Goal: Task Accomplishment & Management: Use online tool/utility

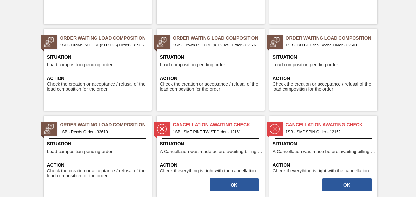
scroll to position [425, 0]
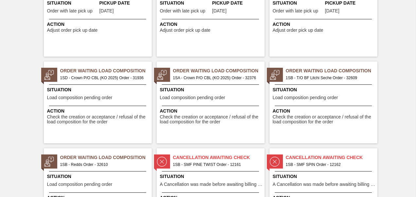
click at [337, 79] on span "1SB - T/O BF Litchi Seche Order - 32609" at bounding box center [329, 77] width 86 height 7
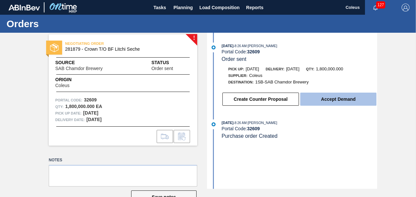
click at [332, 101] on button "Accept Demand" at bounding box center [338, 99] width 76 height 13
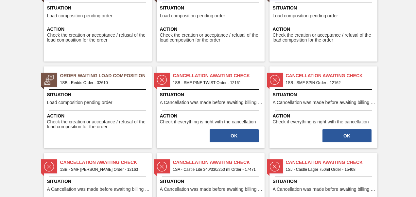
scroll to position [556, 0]
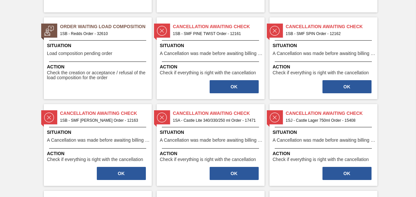
click at [77, 30] on span "1SB - Redds Order - 32610" at bounding box center [103, 33] width 86 height 7
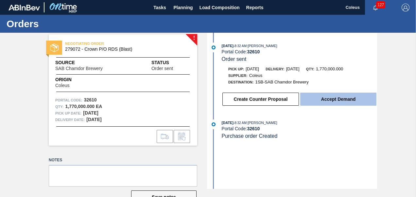
click at [334, 101] on button "Accept Demand" at bounding box center [338, 99] width 76 height 13
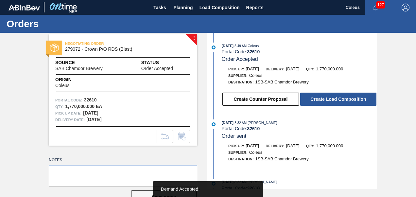
click at [334, 101] on button "Create Load Composition" at bounding box center [338, 99] width 76 height 13
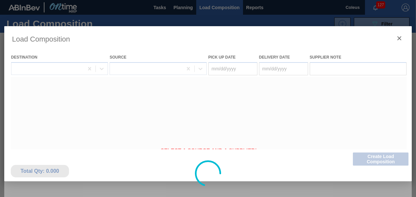
type Date "[DATE]"
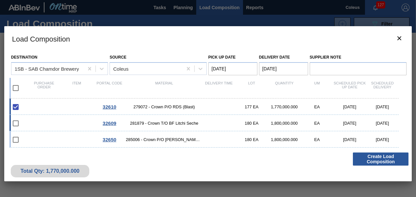
click at [162, 122] on span "281879 - Crown T/O BF Litchi Seche" at bounding box center [164, 123] width 77 height 5
checkbox input "true"
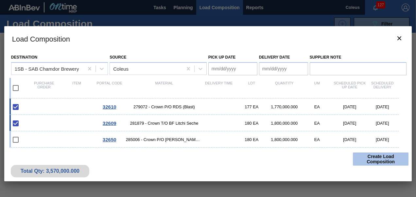
click at [389, 159] on button "Create Load Composition" at bounding box center [381, 158] width 56 height 13
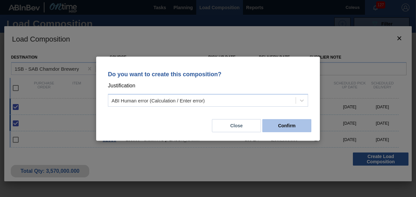
click at [310, 127] on button "Confirm" at bounding box center [286, 125] width 49 height 13
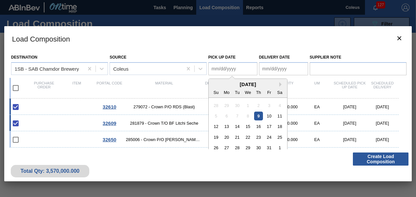
click at [220, 72] on Date "Pick up Date" at bounding box center [232, 68] width 49 height 13
click at [259, 116] on div "9" at bounding box center [258, 116] width 9 height 9
type Date "[DATE]"
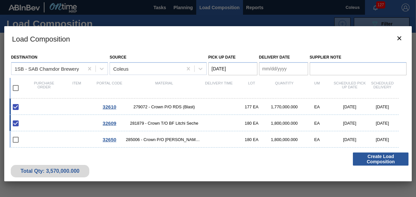
click at [269, 72] on Date "Delivery Date" at bounding box center [283, 68] width 49 height 13
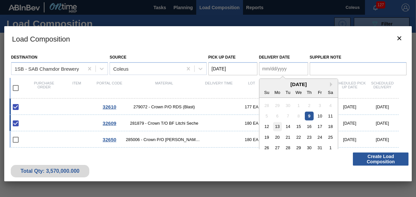
click at [279, 126] on div "13" at bounding box center [277, 126] width 9 height 9
type Date "[DATE]"
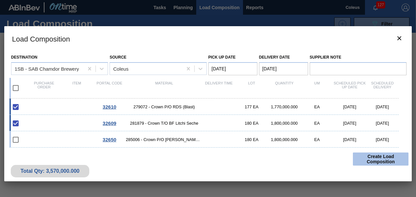
click at [370, 159] on button "Create Load Composition" at bounding box center [381, 158] width 56 height 13
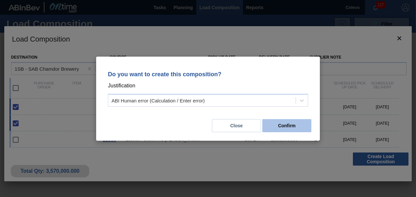
click at [290, 125] on button "Confirm" at bounding box center [286, 125] width 49 height 13
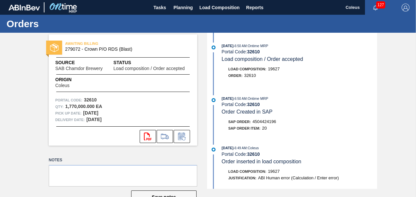
scroll to position [33, 0]
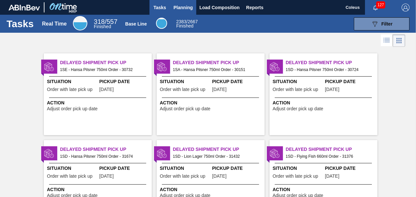
click at [190, 8] on span "Planning" at bounding box center [183, 8] width 19 height 8
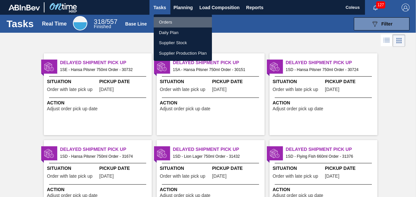
click at [175, 25] on li "Orders" at bounding box center [183, 22] width 58 height 10
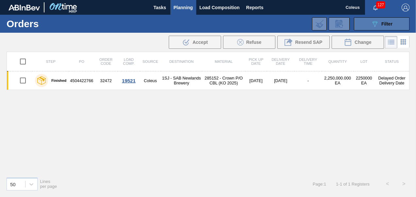
click at [388, 20] on div "089F7B8B-B2A5-4AFE-B5C0-19BA573D28AC Filter" at bounding box center [382, 24] width 22 height 8
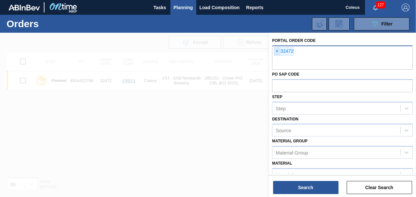
click at [277, 50] on span "×" at bounding box center [277, 51] width 6 height 8
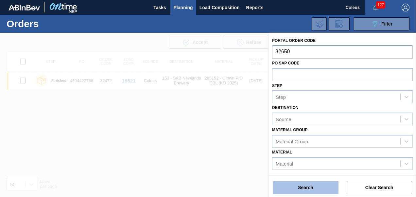
type input "32650"
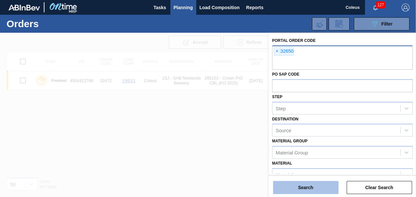
click at [297, 188] on button "Search" at bounding box center [305, 187] width 65 height 13
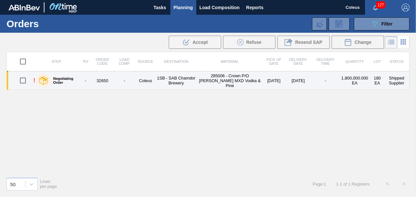
click at [194, 81] on td "1SB - SAB Chamdor Brewery" at bounding box center [176, 80] width 41 height 19
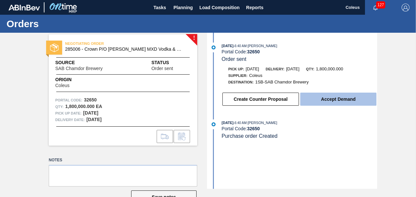
click at [348, 105] on button "Accept Demand" at bounding box center [338, 99] width 76 height 13
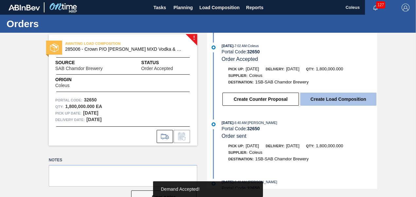
click at [350, 98] on button "Create Load Composition" at bounding box center [338, 99] width 76 height 13
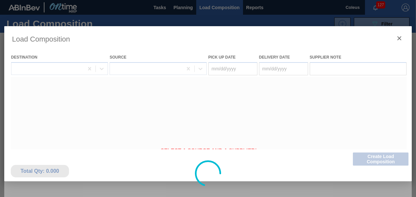
type Date "[DATE]"
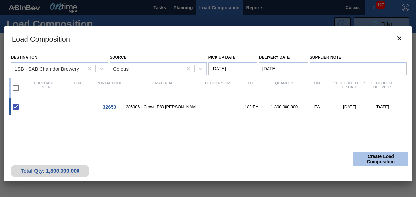
click at [374, 158] on button "Create Load Composition" at bounding box center [381, 158] width 56 height 13
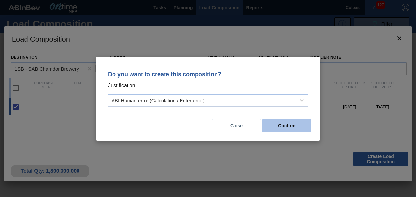
click at [279, 128] on button "Confirm" at bounding box center [286, 125] width 49 height 13
